Goal: Register for event/course

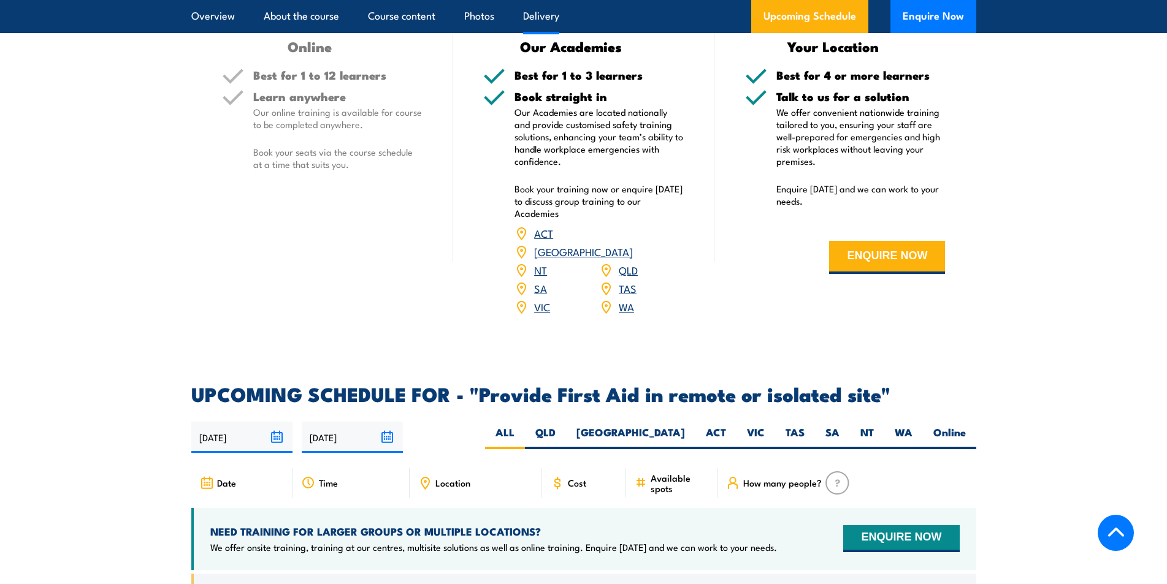
scroll to position [1901, 0]
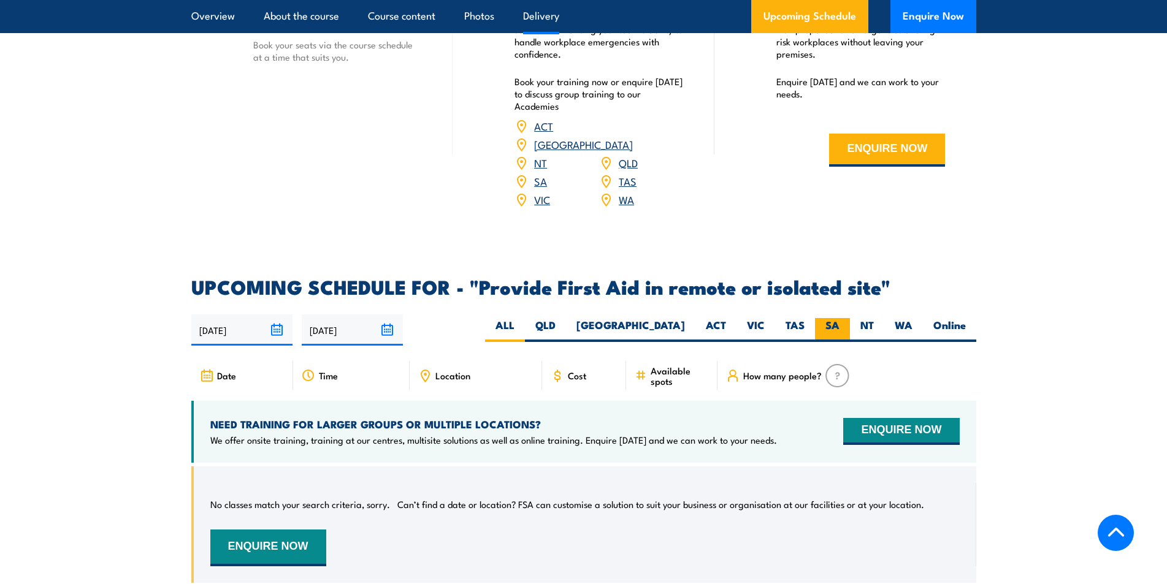
click at [824, 318] on label "SA" at bounding box center [832, 330] width 35 height 24
click at [839, 318] on input "SA" at bounding box center [843, 322] width 8 height 8
radio input "true"
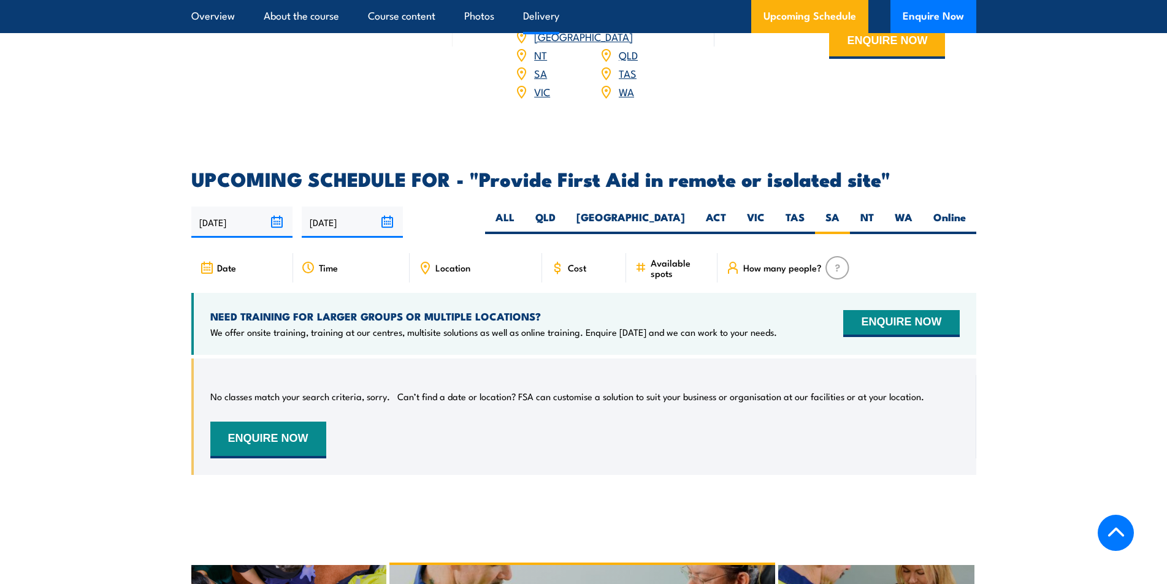
scroll to position [2213, 0]
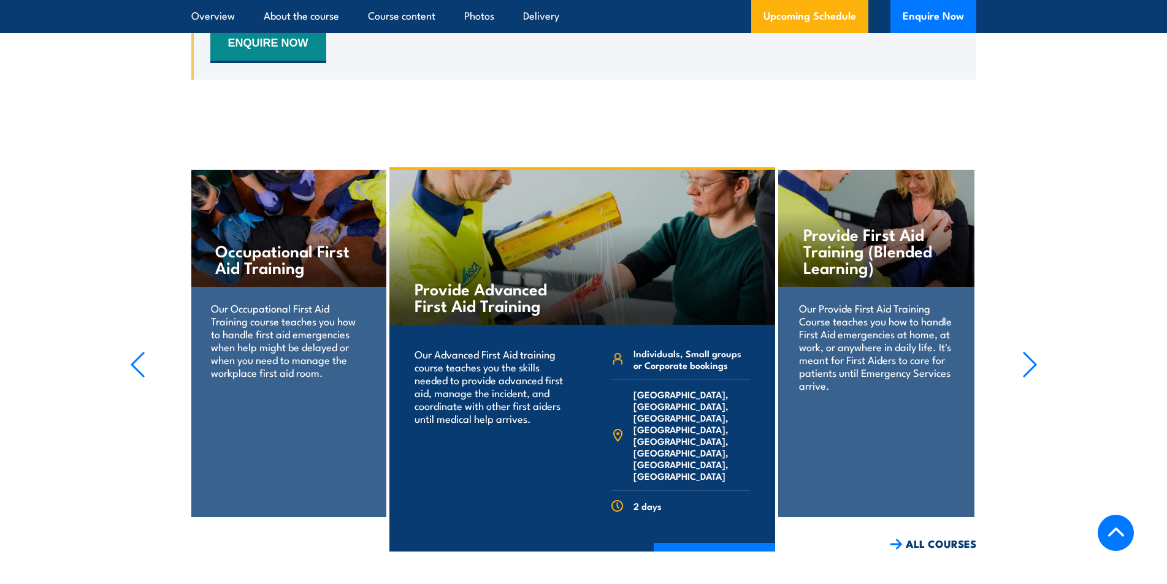
scroll to position [2453, 0]
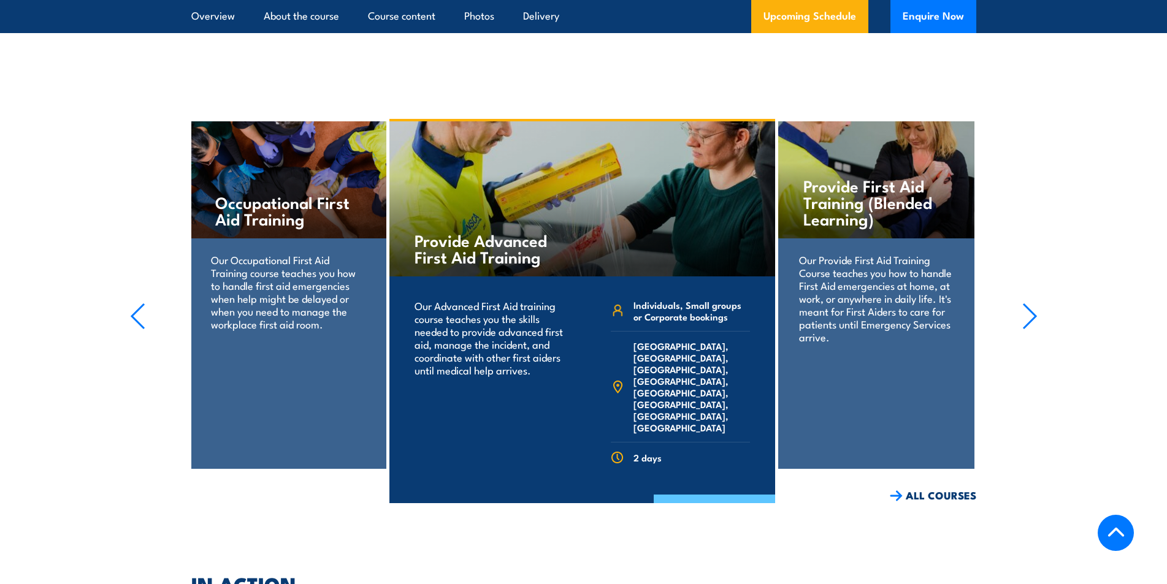
click at [714, 495] on link "COURSE DETAILS" at bounding box center [714, 511] width 121 height 32
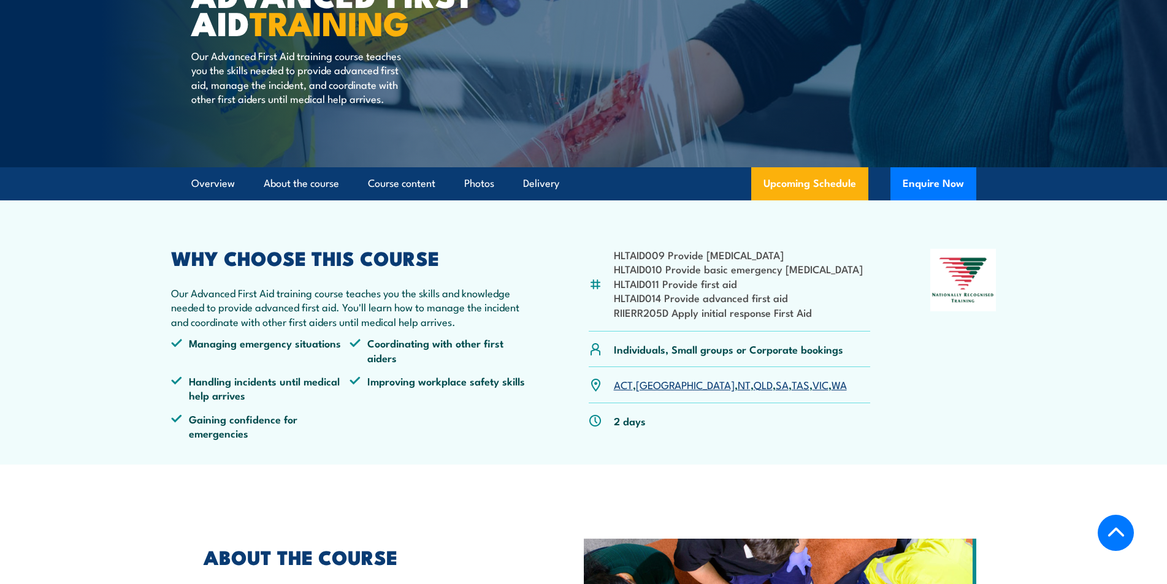
scroll to position [245, 0]
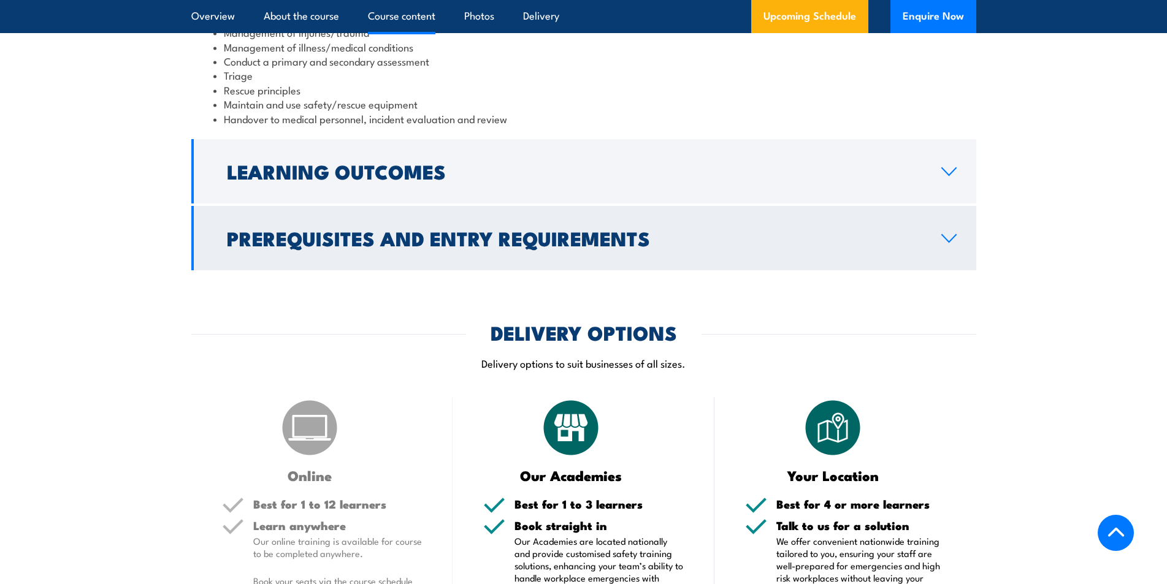
click at [586, 229] on h2 "Prerequisites and Entry Requirements" at bounding box center [574, 237] width 695 height 17
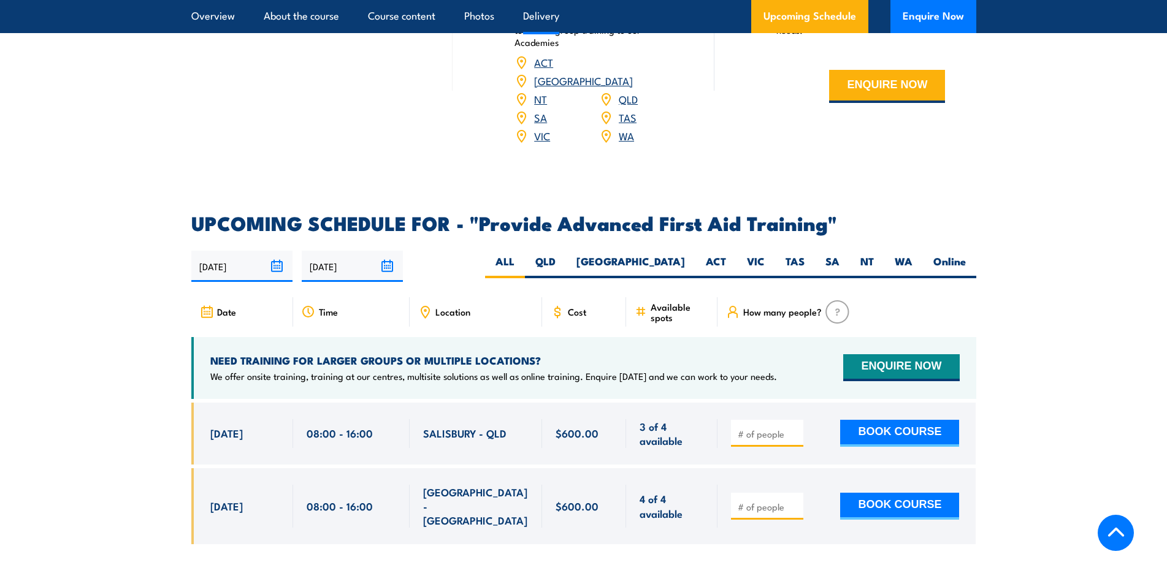
scroll to position [1825, 0]
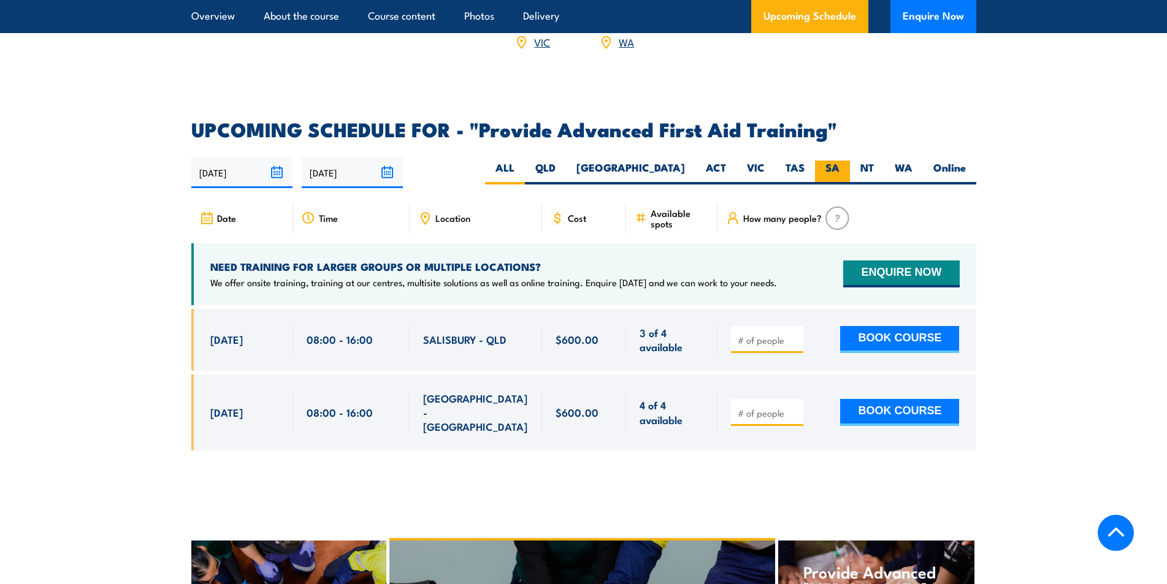
click at [822, 161] on label "SA" at bounding box center [832, 173] width 35 height 24
click at [839, 161] on input "SA" at bounding box center [843, 165] width 8 height 8
radio input "true"
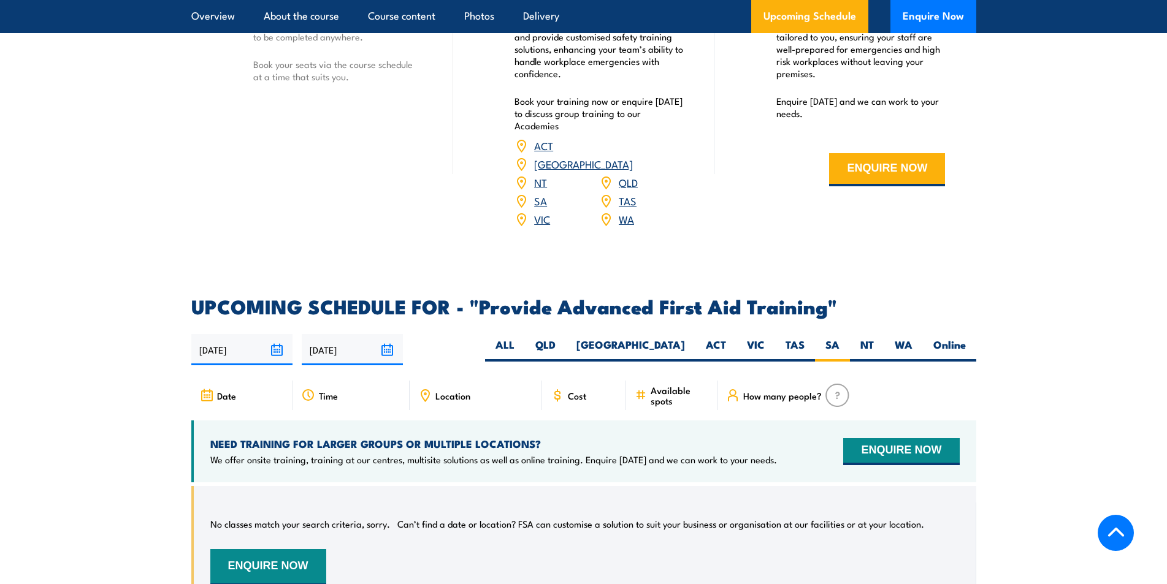
scroll to position [1814, 0]
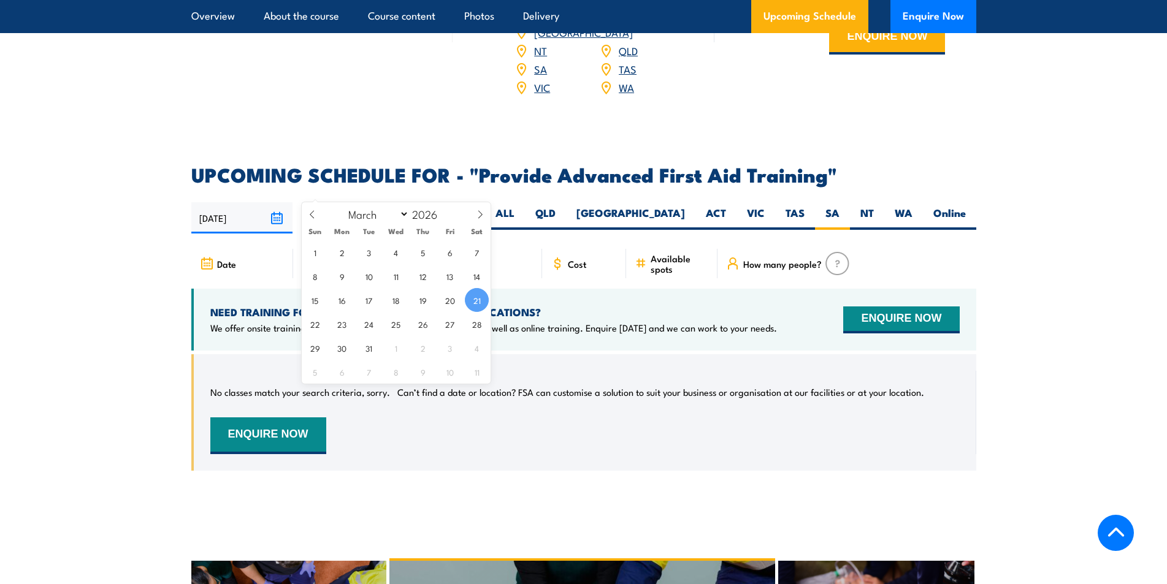
click at [395, 202] on input "[DATE]" at bounding box center [352, 217] width 101 height 31
click at [478, 216] on icon at bounding box center [480, 214] width 9 height 9
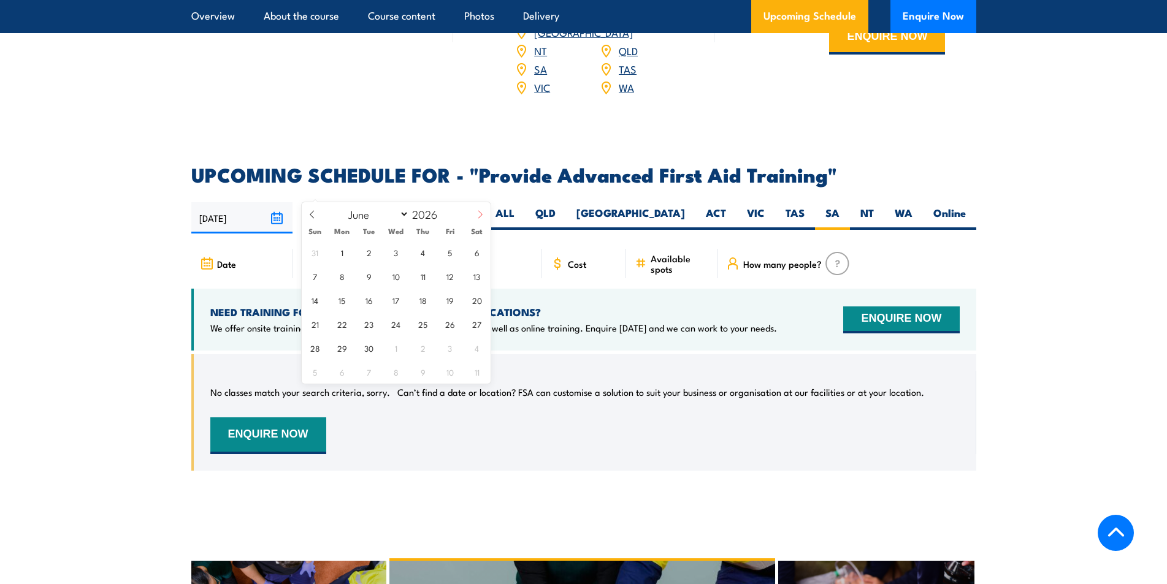
select select "6"
click at [478, 253] on span "4" at bounding box center [477, 252] width 24 height 24
type input "[DATE]"
